Goal: Task Accomplishment & Management: Use online tool/utility

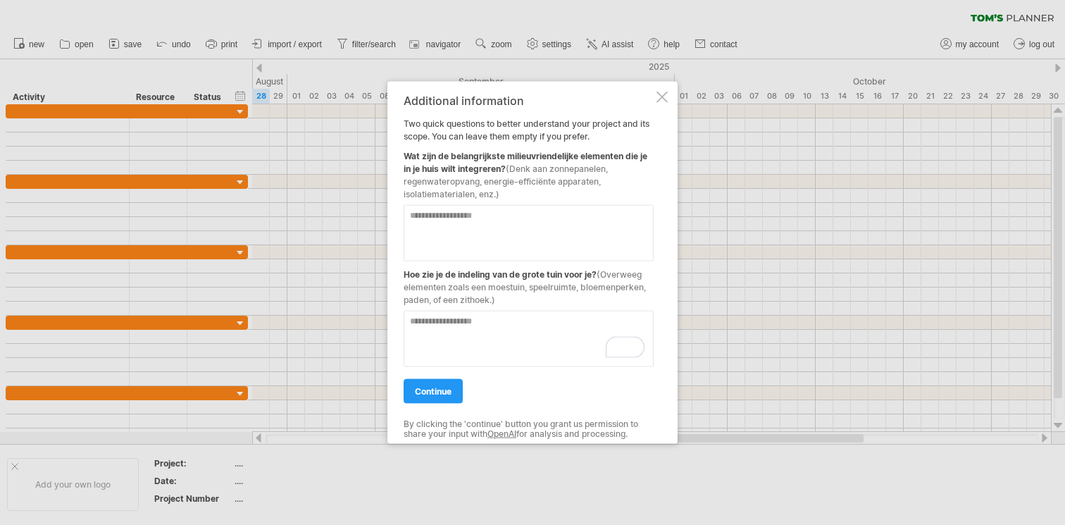
click at [491, 232] on textarea at bounding box center [529, 232] width 250 height 56
type textarea "**********"
click at [449, 317] on textarea "To enrich screen reader interactions, please activate Accessibility in Grammarl…" at bounding box center [529, 338] width 250 height 56
type textarea "**********"
click at [430, 397] on link "continue" at bounding box center [433, 390] width 59 height 25
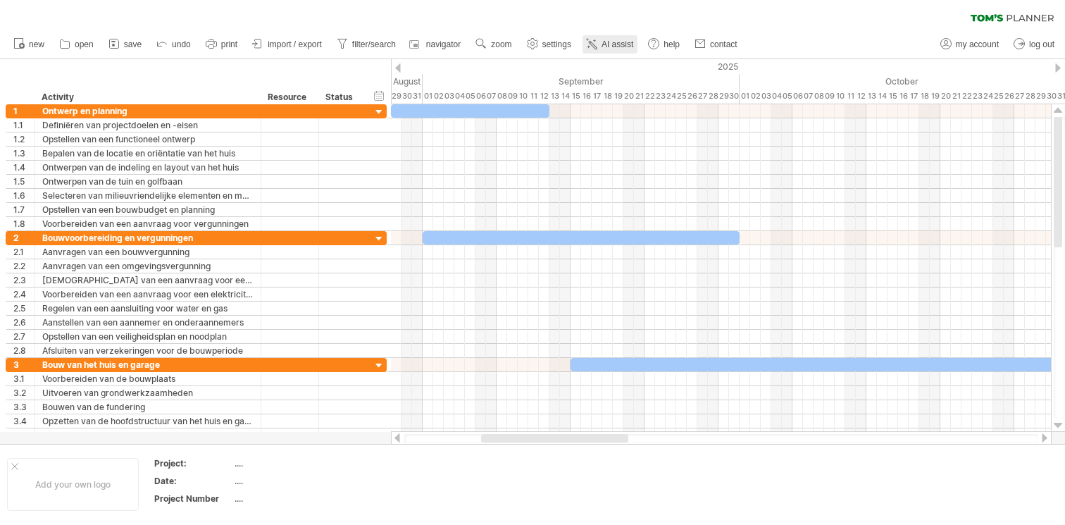
click at [623, 42] on span "AI assist" at bounding box center [617, 44] width 32 height 10
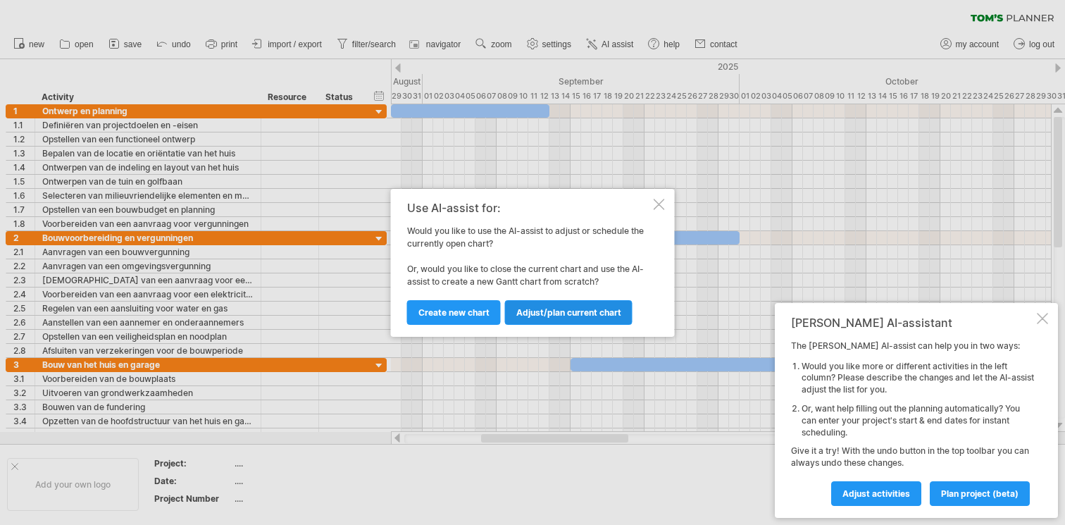
click at [554, 313] on span "Adjust/plan current chart" at bounding box center [568, 312] width 105 height 11
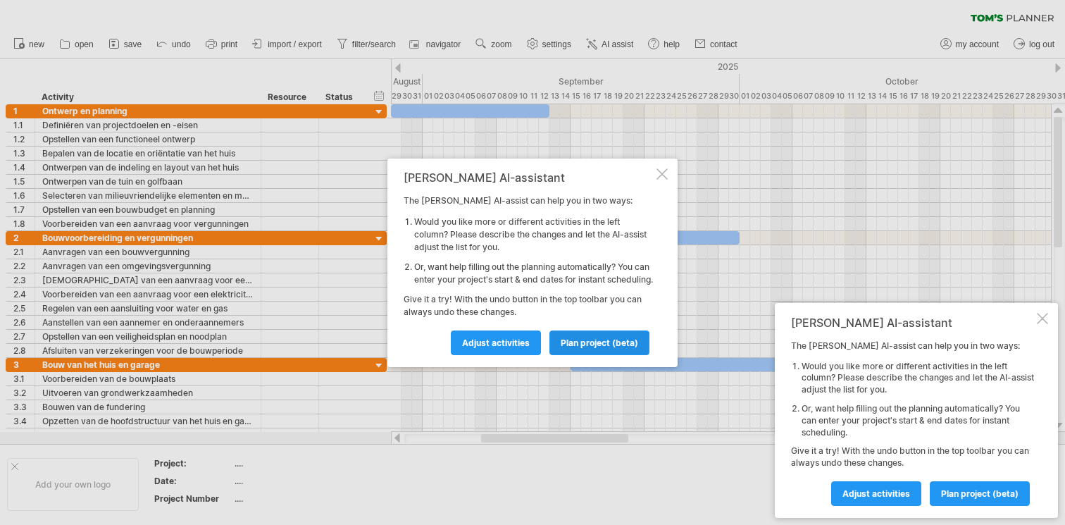
click at [595, 344] on span "plan project (beta)" at bounding box center [599, 342] width 77 height 11
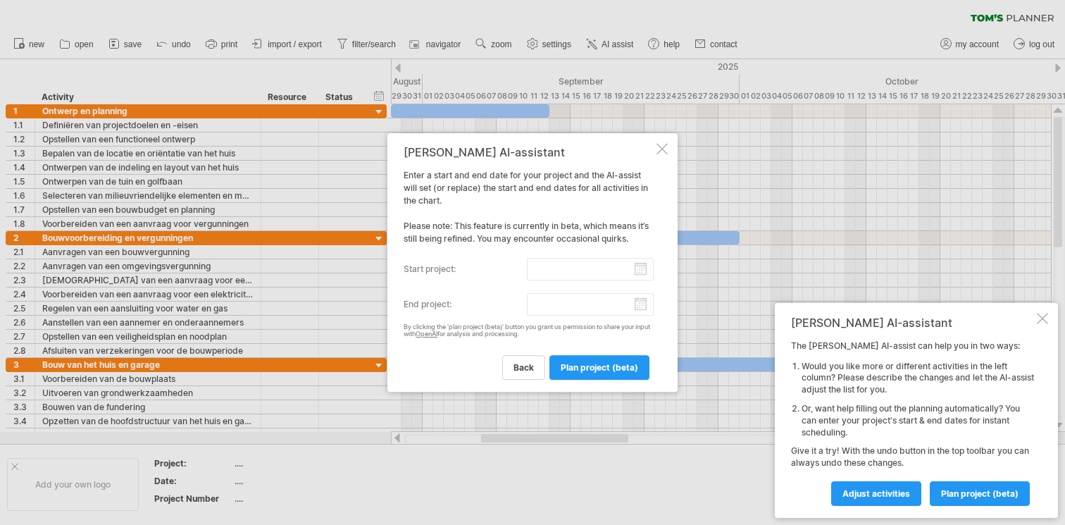
click at [1042, 320] on div at bounding box center [1042, 318] width 11 height 11
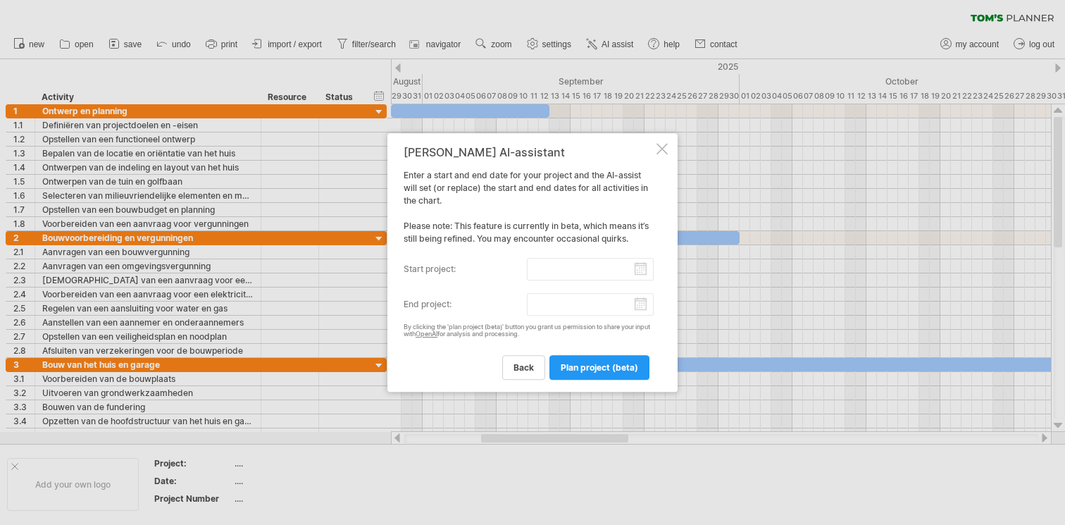
click at [645, 271] on input "start project:" at bounding box center [590, 269] width 127 height 23
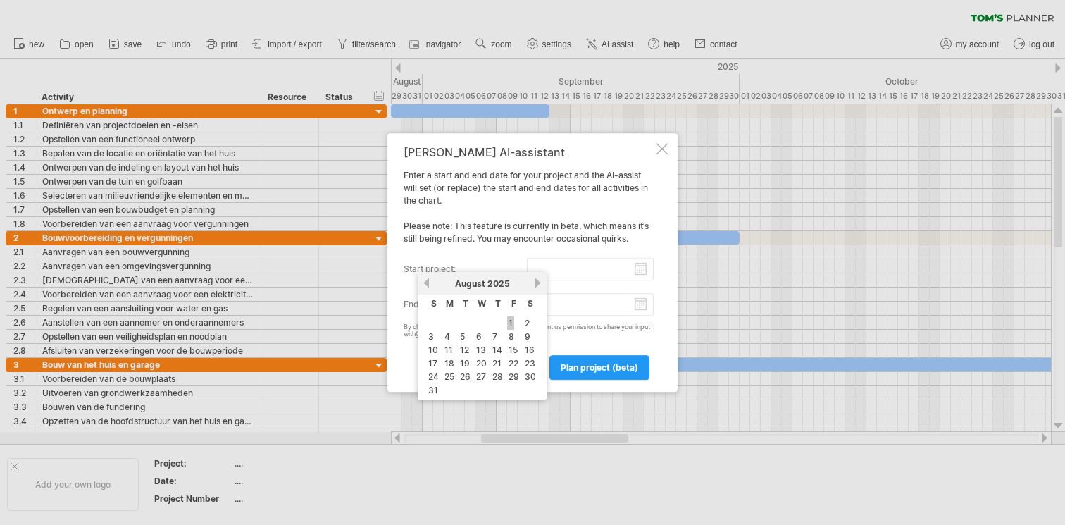
click at [511, 319] on link "1" at bounding box center [510, 322] width 7 height 13
type input "********"
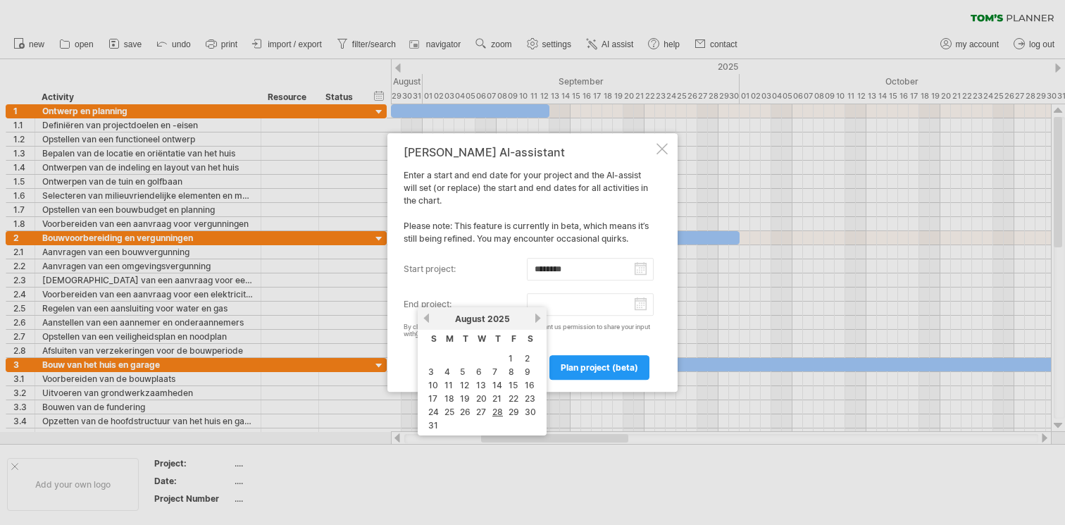
click at [639, 302] on input "end project:" at bounding box center [590, 304] width 127 height 23
click at [533, 318] on link "next" at bounding box center [537, 318] width 11 height 11
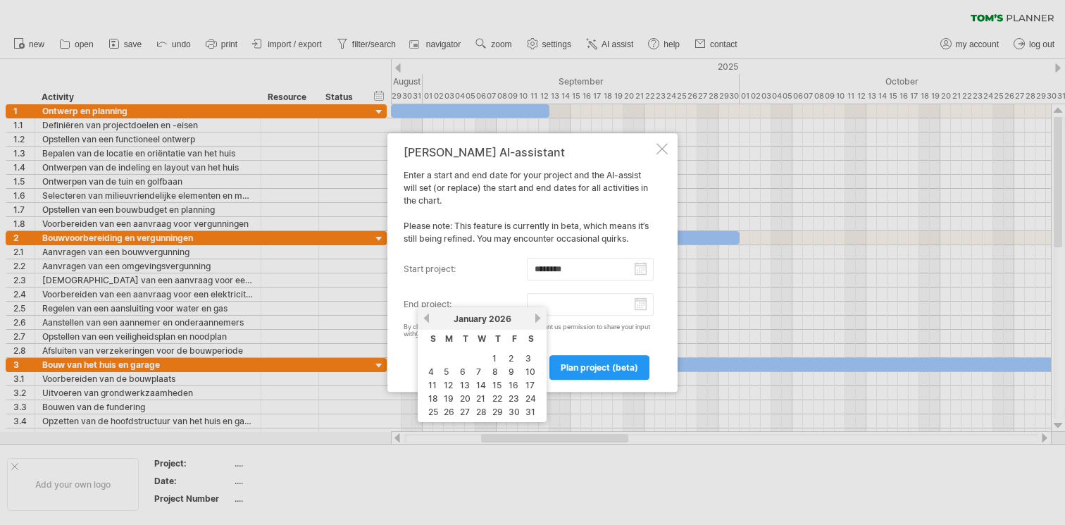
click at [533, 318] on link "next" at bounding box center [537, 318] width 11 height 11
click at [528, 370] on link "14" at bounding box center [529, 371] width 13 height 13
type input "********"
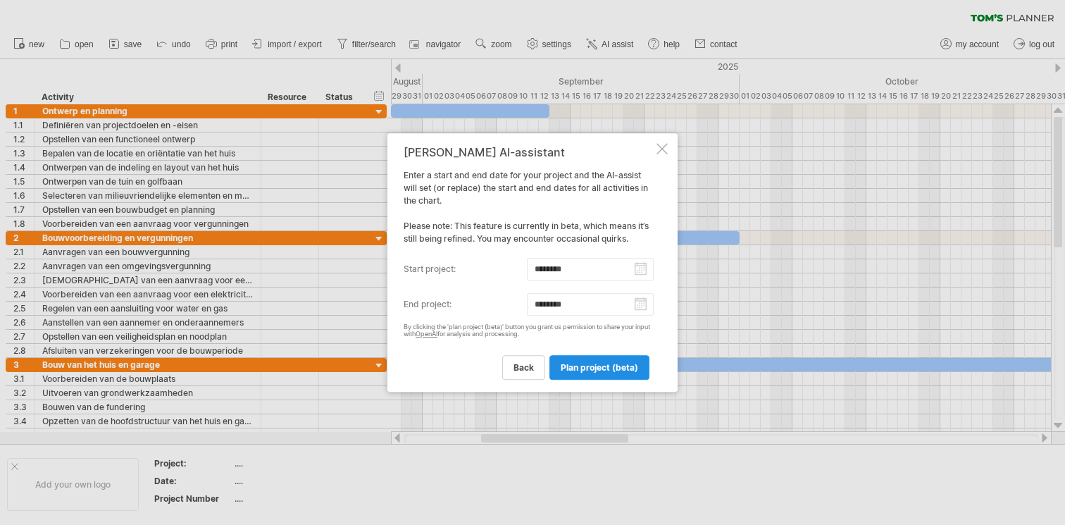
click at [598, 369] on span "plan project (beta)" at bounding box center [599, 367] width 77 height 11
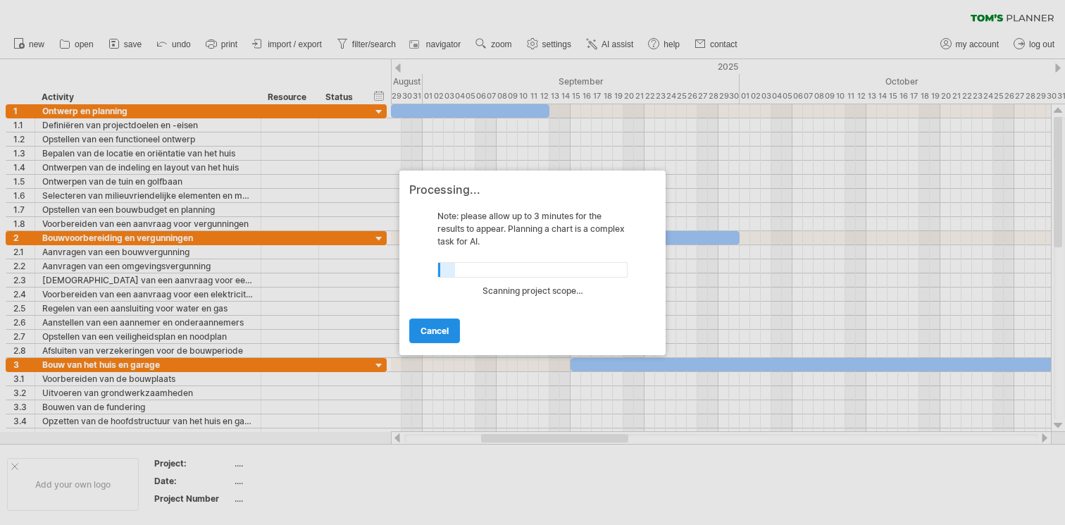
click at [444, 322] on link "cancel" at bounding box center [434, 330] width 51 height 25
click at [442, 333] on span "cancel" at bounding box center [434, 330] width 28 height 11
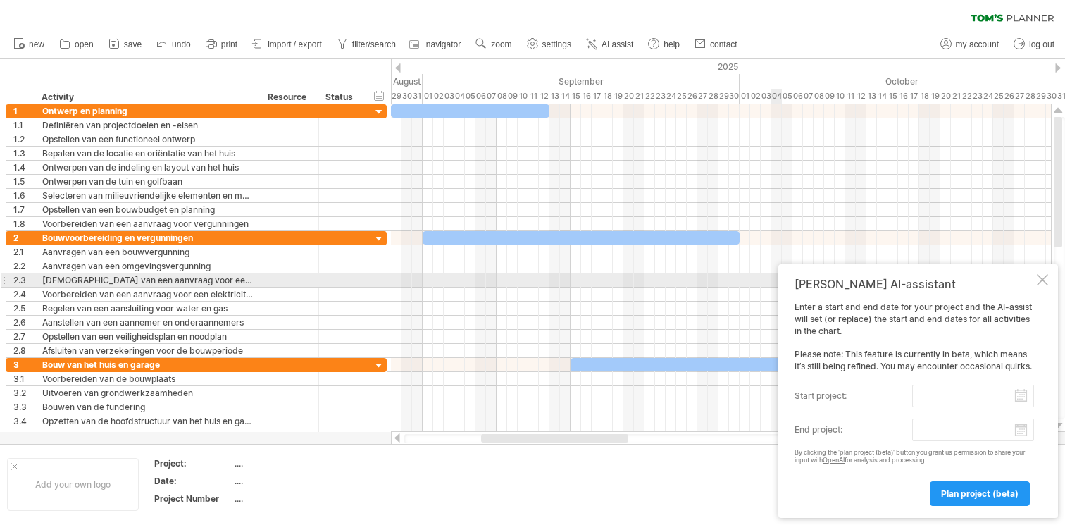
click at [1041, 279] on div at bounding box center [1042, 279] width 11 height 11
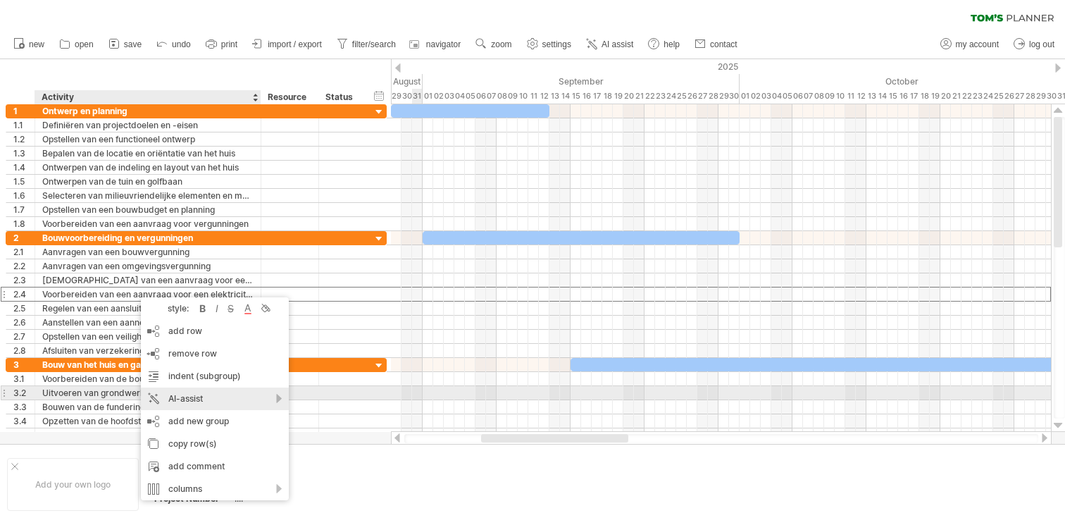
click at [196, 394] on div "AI-assist" at bounding box center [215, 398] width 148 height 23
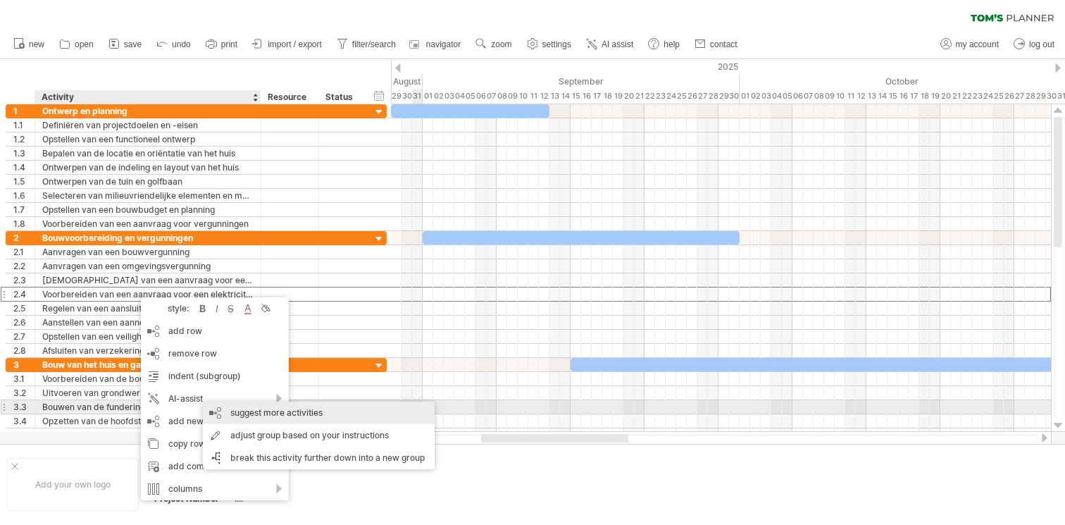
click at [311, 413] on div "suggest more activities" at bounding box center [319, 412] width 232 height 23
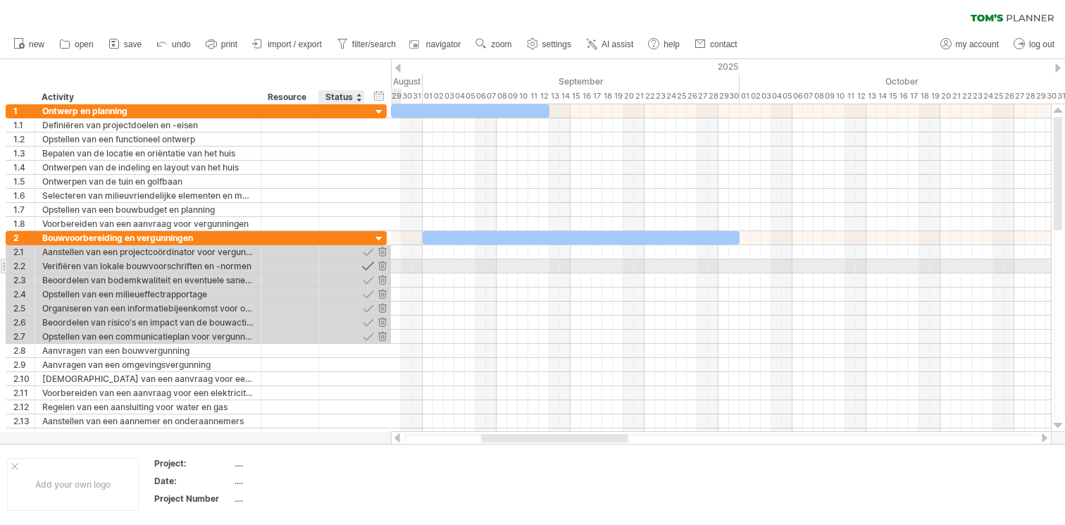
click at [371, 266] on div at bounding box center [367, 265] width 13 height 13
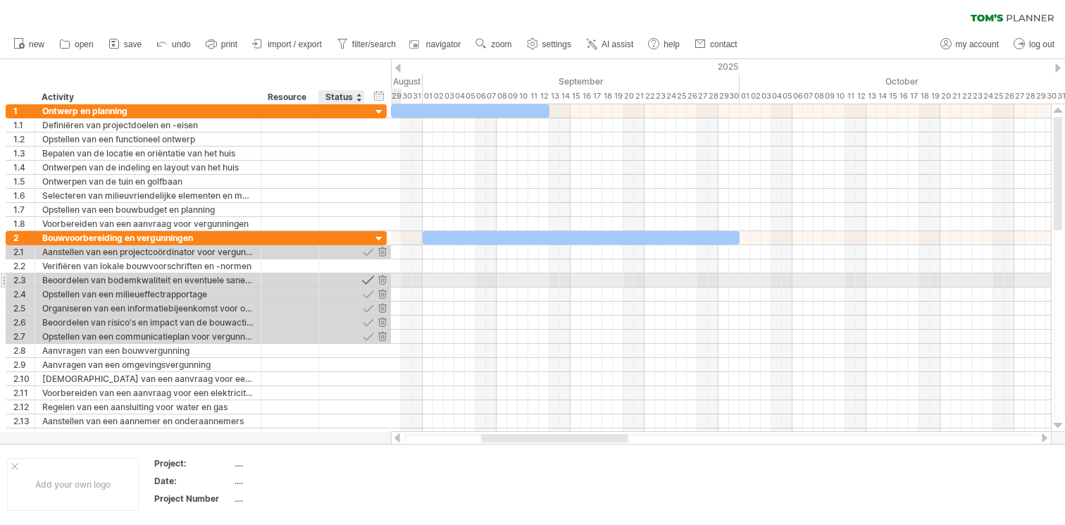
click at [371, 279] on div at bounding box center [367, 279] width 13 height 13
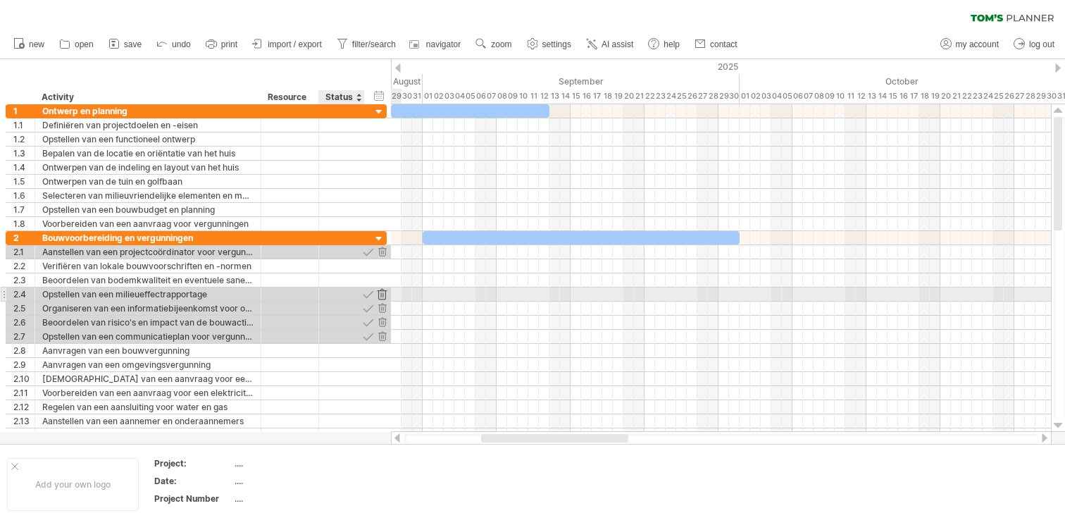
click at [383, 293] on div at bounding box center [381, 293] width 13 height 13
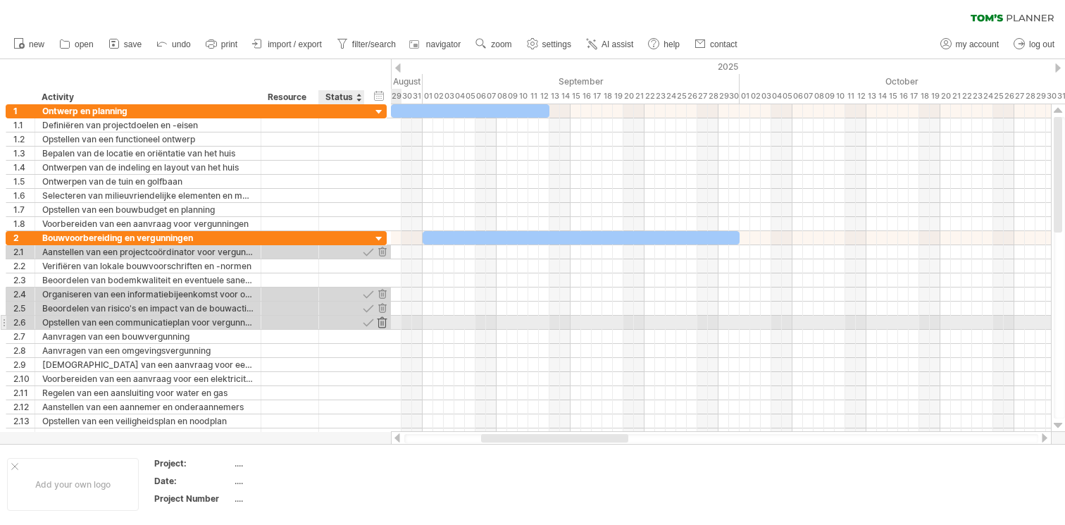
click at [383, 318] on div at bounding box center [381, 322] width 13 height 13
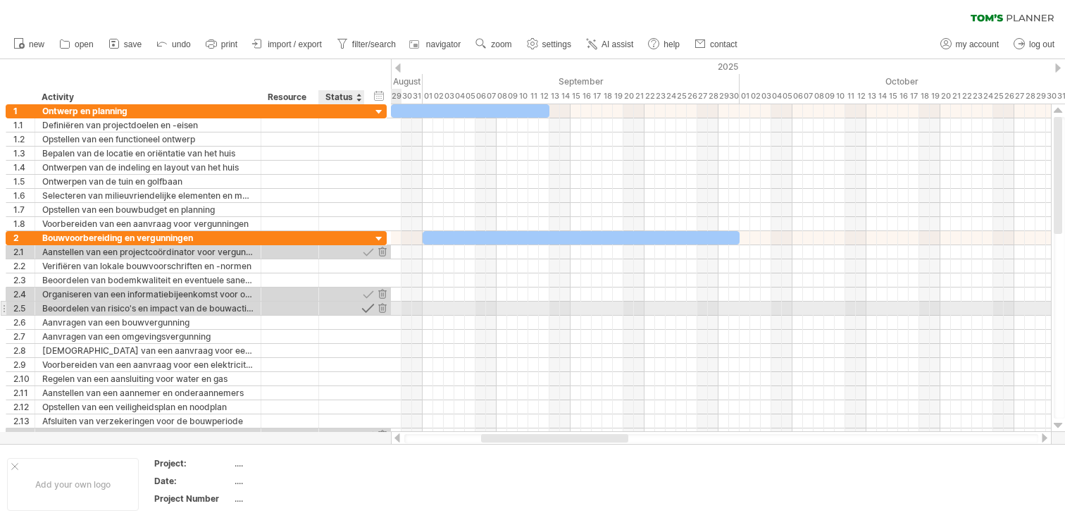
click at [370, 311] on div at bounding box center [367, 307] width 13 height 13
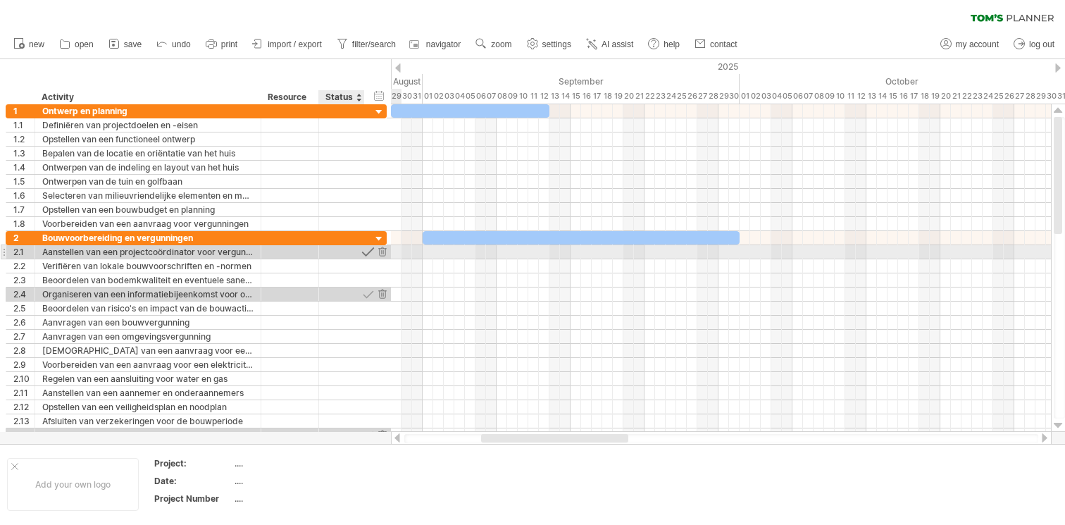
click at [367, 254] on div at bounding box center [367, 251] width 13 height 13
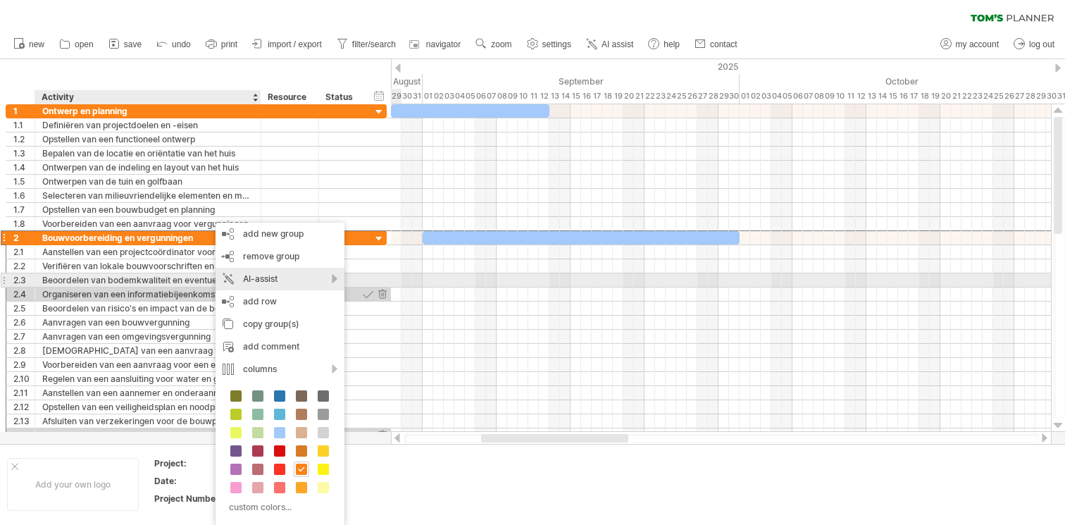
click at [283, 279] on div "AI-assist" at bounding box center [280, 279] width 129 height 23
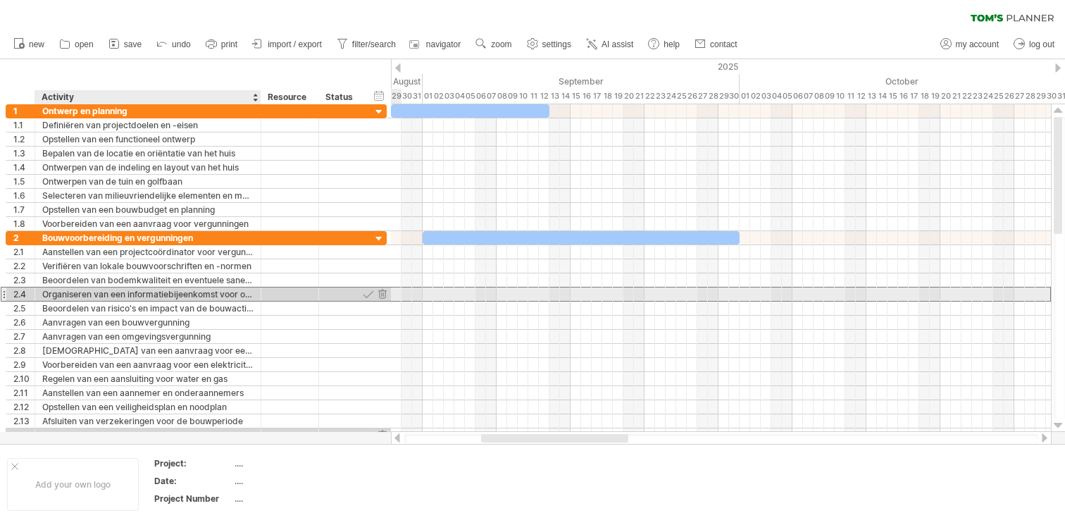
click at [189, 297] on div "Organiseren van een informatiebijeenkomst voor omwonenden" at bounding box center [147, 293] width 211 height 13
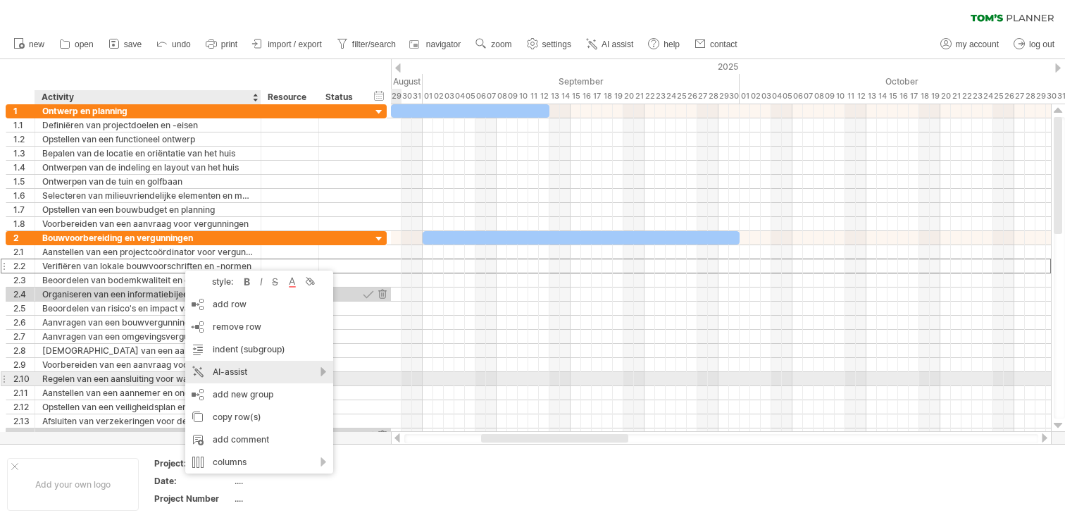
click at [316, 372] on div "AI-assist" at bounding box center [259, 372] width 148 height 23
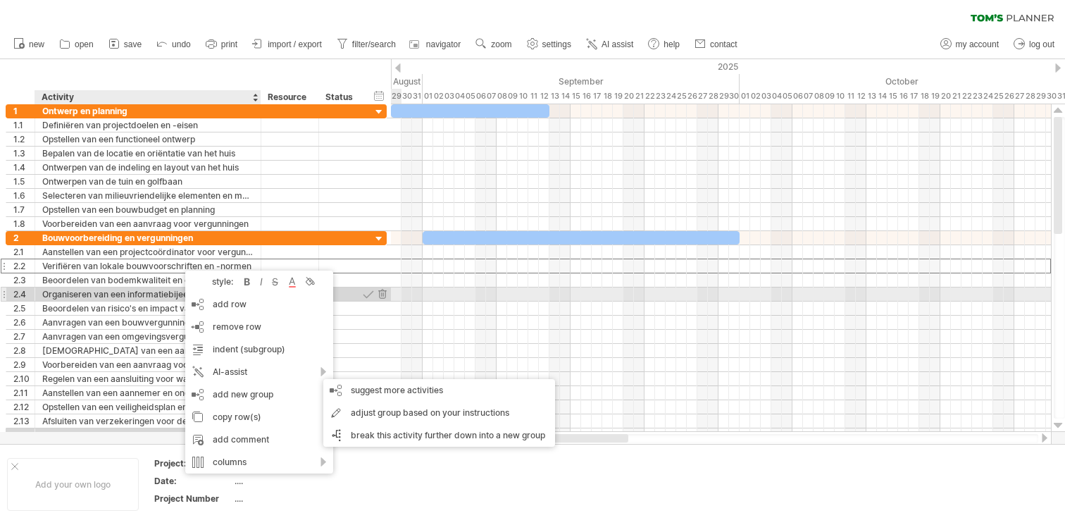
click at [149, 295] on div "Organiseren van een informatiebijeenkomst voor omwonenden" at bounding box center [147, 293] width 211 height 13
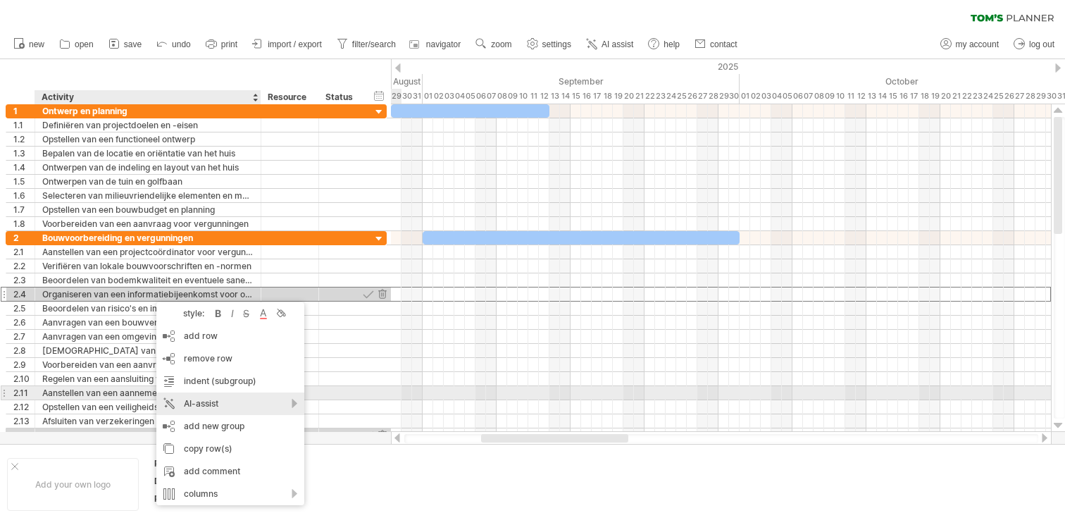
click at [219, 395] on div "AI-assist" at bounding box center [230, 403] width 148 height 23
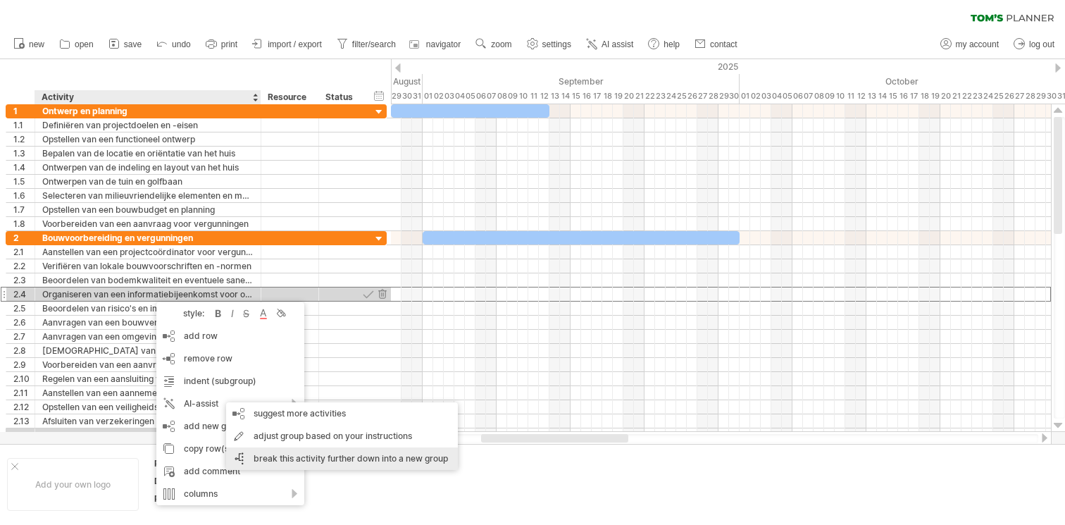
click at [363, 453] on div "break this activity further down into a new group" at bounding box center [342, 458] width 232 height 23
